Goal: Task Accomplishment & Management: Use online tool/utility

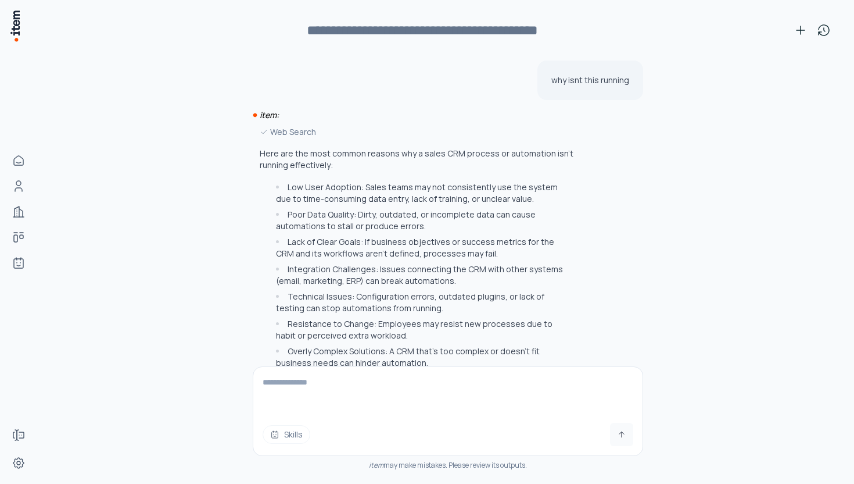
scroll to position [504, 0]
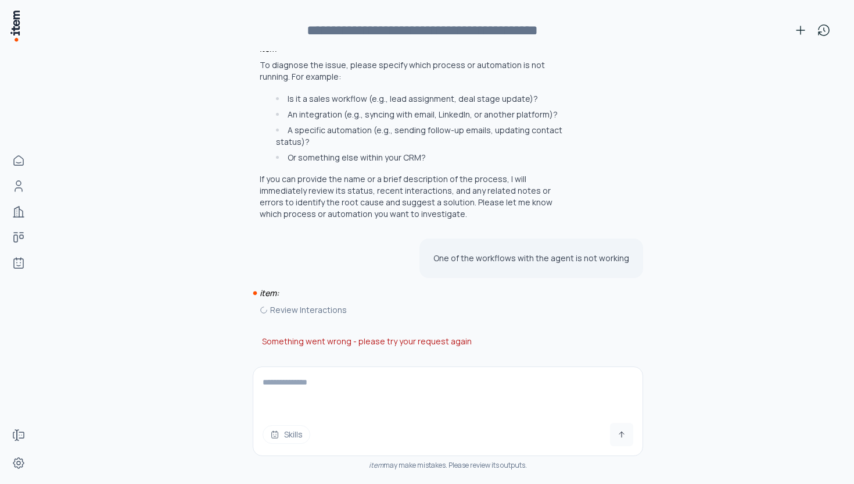
click at [310, 392] on textarea at bounding box center [447, 390] width 389 height 46
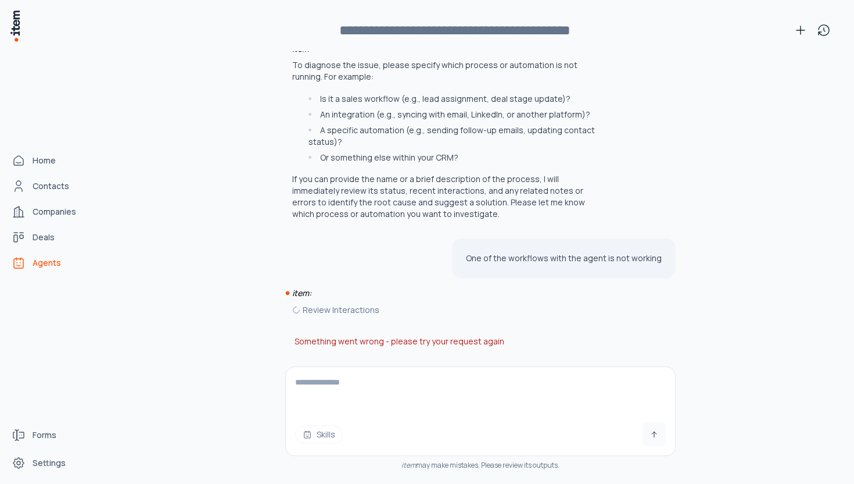
click at [26, 263] on link "Agents" at bounding box center [51, 262] width 88 height 23
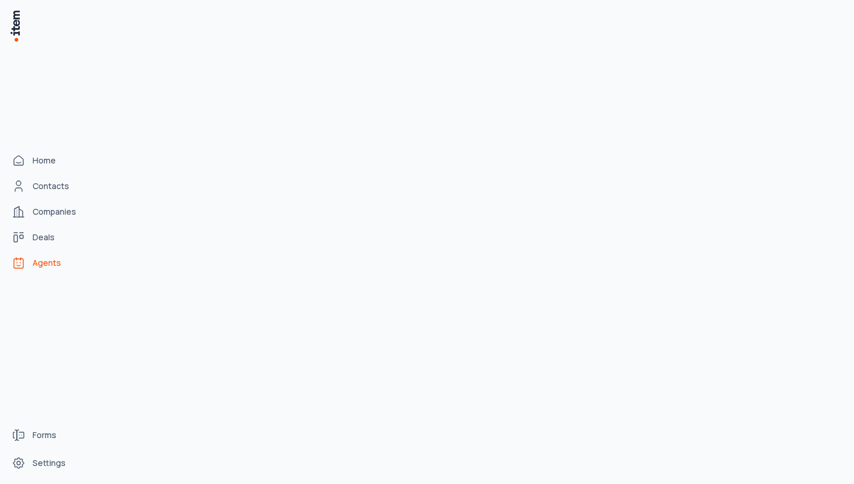
scroll to position [14047, 0]
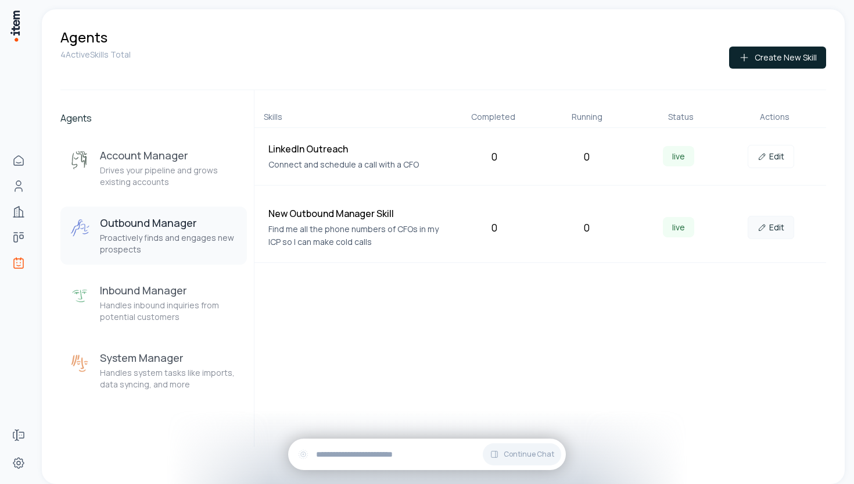
click at [771, 225] on link "Edit" at bounding box center [771, 227] width 46 height 23
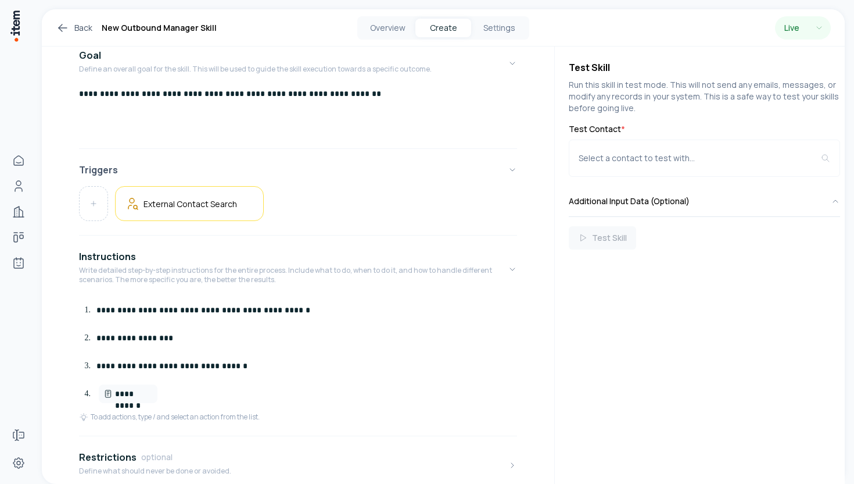
scroll to position [264, 0]
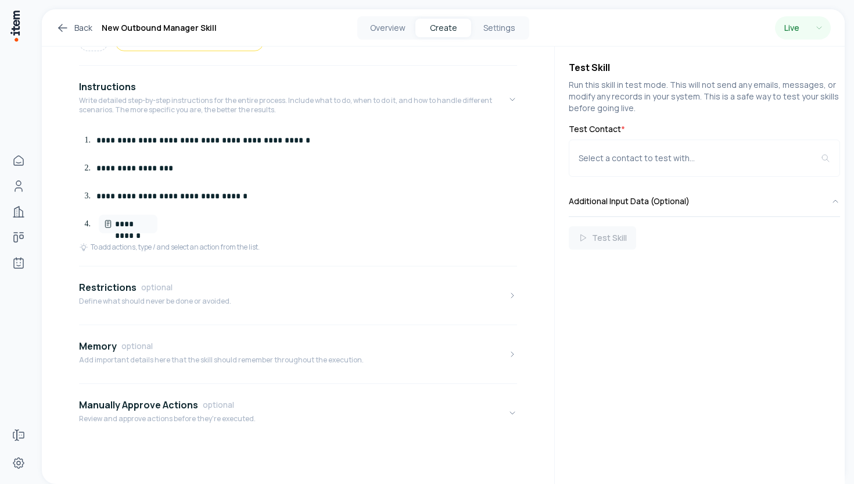
click at [502, 17] on div "Overview Create Settings" at bounding box center [443, 27] width 172 height 23
click at [500, 23] on button "Settings" at bounding box center [499, 28] width 56 height 19
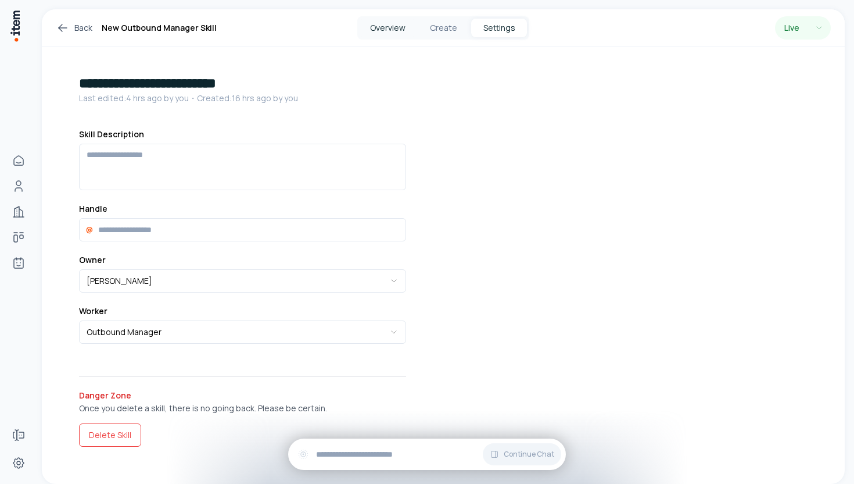
click at [399, 27] on button "Overview" at bounding box center [388, 28] width 56 height 19
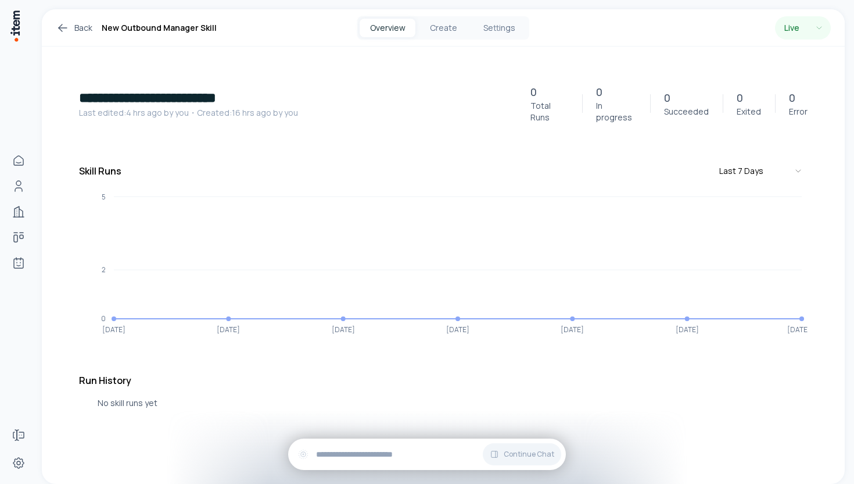
click at [114, 398] on p "No skill runs yet" at bounding box center [453, 402] width 710 height 13
click at [121, 396] on p "No skill runs yet" at bounding box center [453, 402] width 710 height 13
click at [445, 26] on button "Create" at bounding box center [444, 28] width 56 height 19
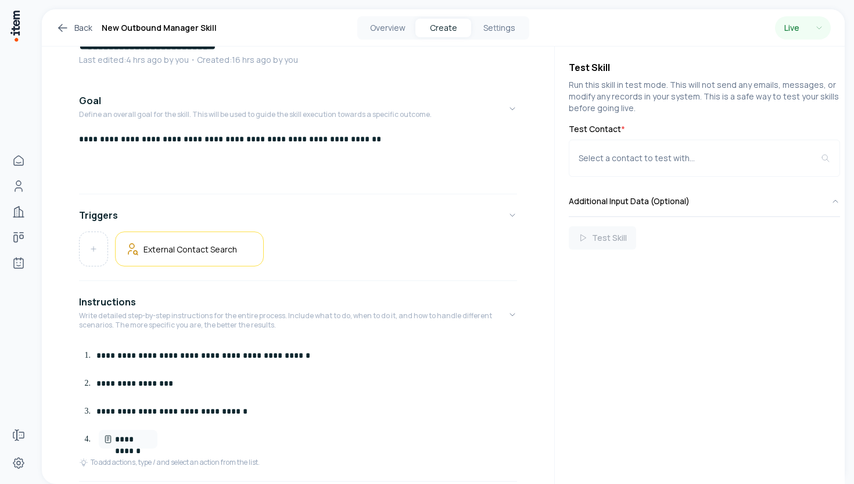
scroll to position [48, 0]
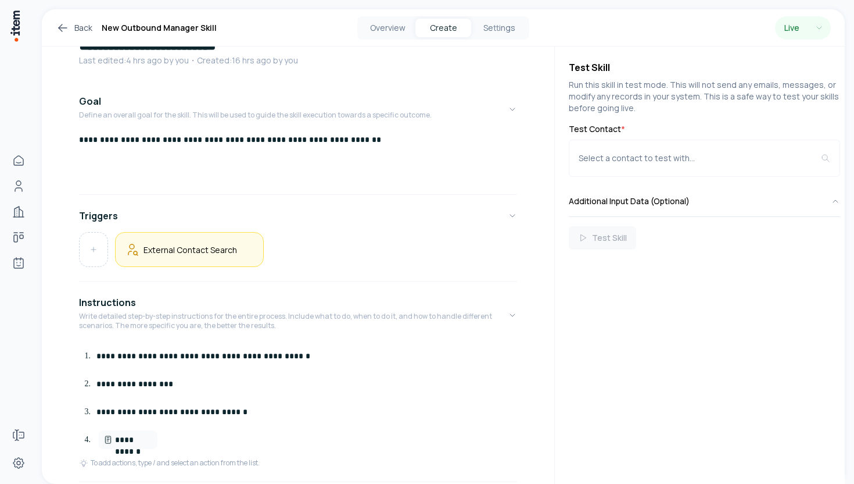
click at [216, 253] on h5 "External Contact Search" at bounding box center [191, 249] width 94 height 11
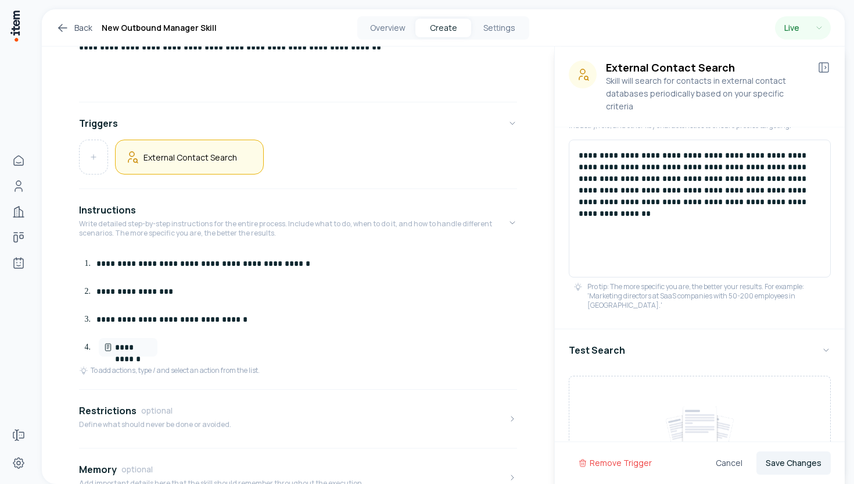
scroll to position [0, 0]
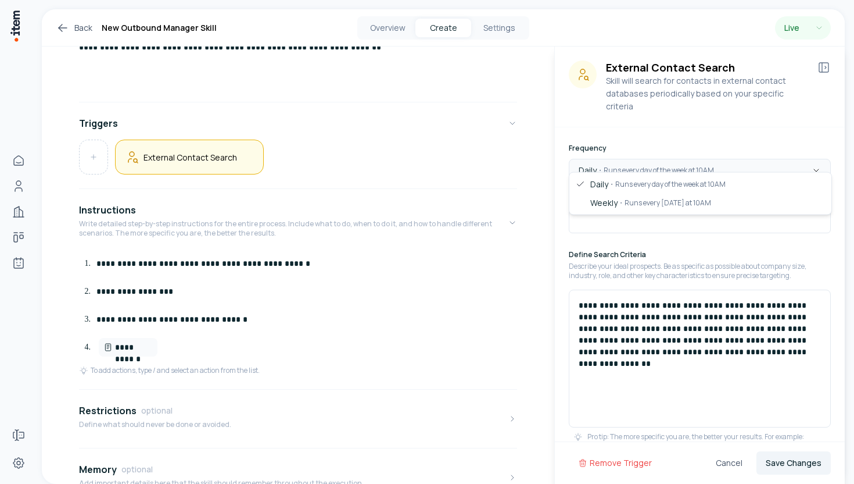
click at [643, 163] on html "**********" at bounding box center [427, 242] width 854 height 484
click at [650, 136] on html "**********" at bounding box center [427, 242] width 854 height 484
